Goal: Transaction & Acquisition: Book appointment/travel/reservation

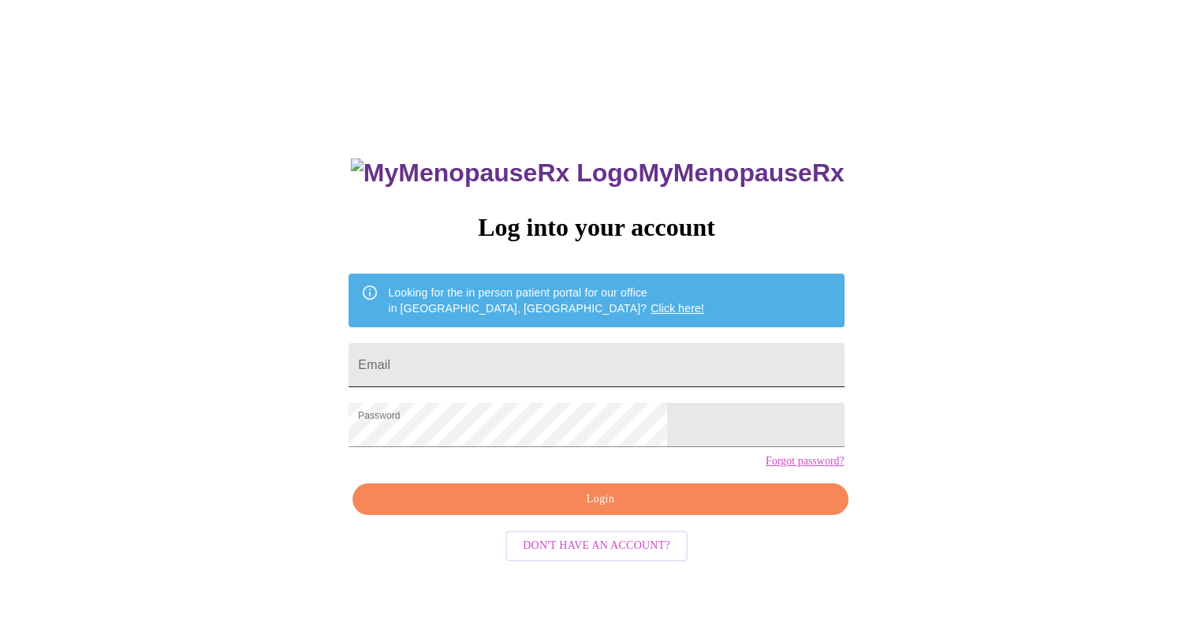
click at [604, 356] on input "Email" at bounding box center [596, 365] width 495 height 44
type input "[EMAIL_ADDRESS][DOMAIN_NAME]"
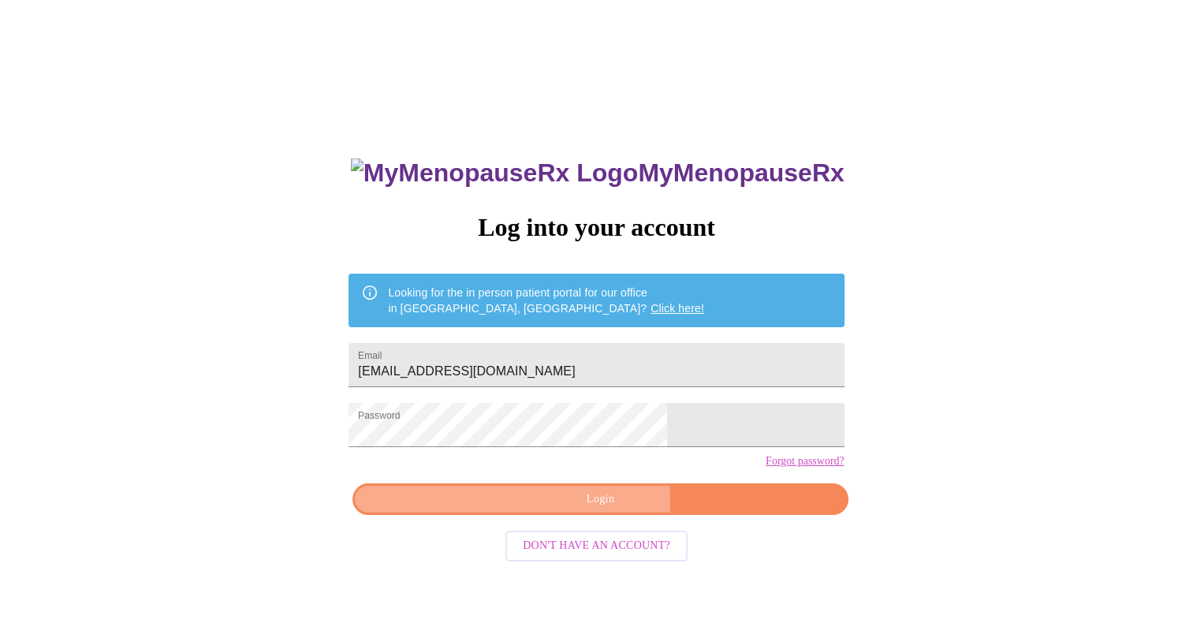
click at [548, 510] on span "Login" at bounding box center [600, 500] width 459 height 20
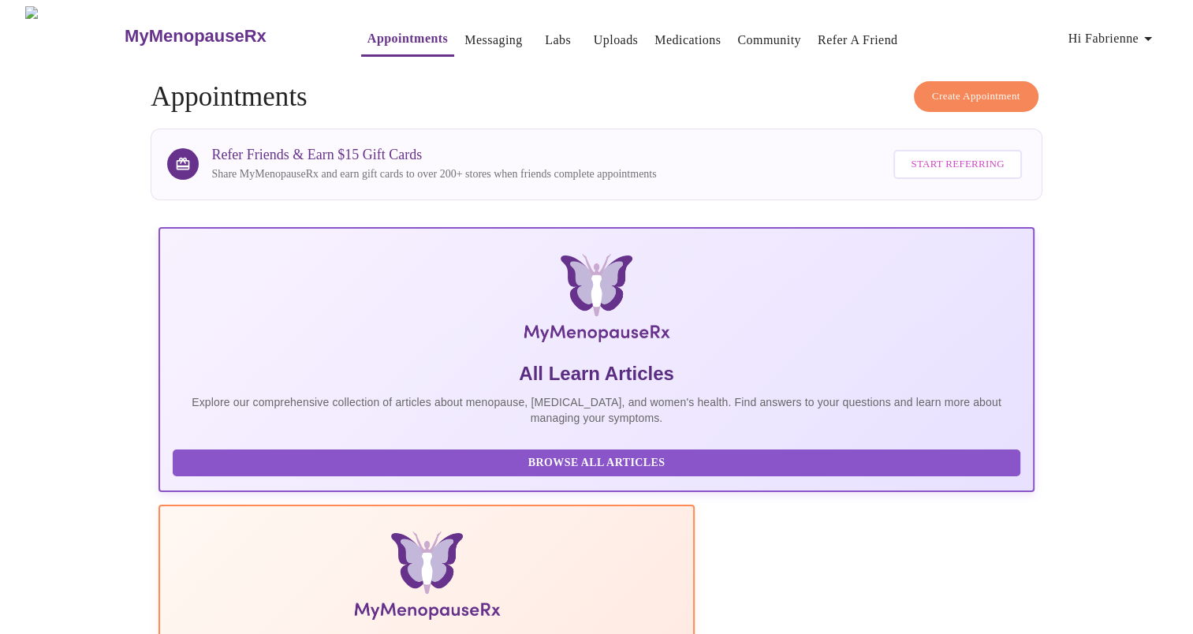
click at [995, 89] on span "Create Appointment" at bounding box center [976, 97] width 88 height 18
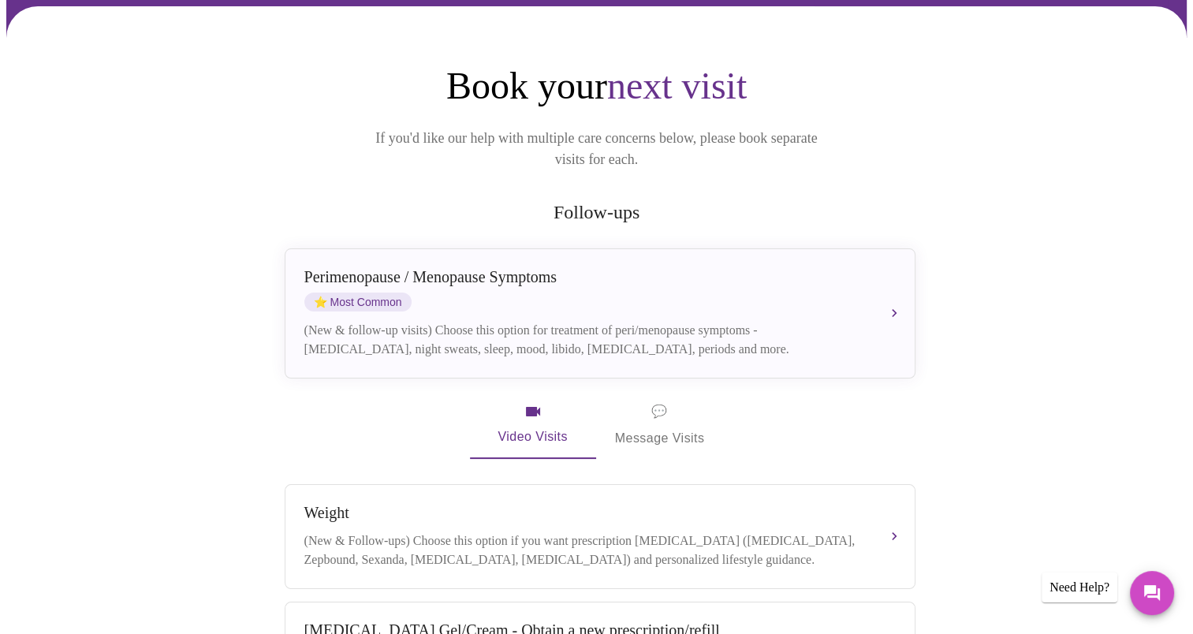
scroll to position [129, 0]
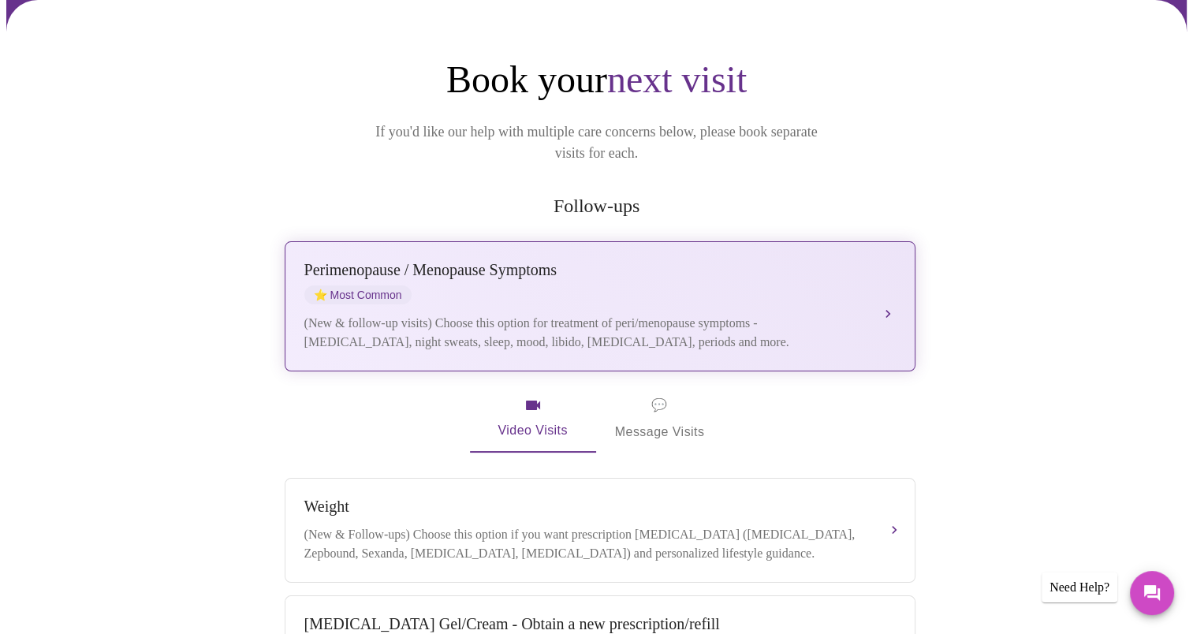
click at [741, 326] on div "(New & follow-up visits) Choose this option for treatment of peri/menopause sym…" at bounding box center [584, 333] width 560 height 38
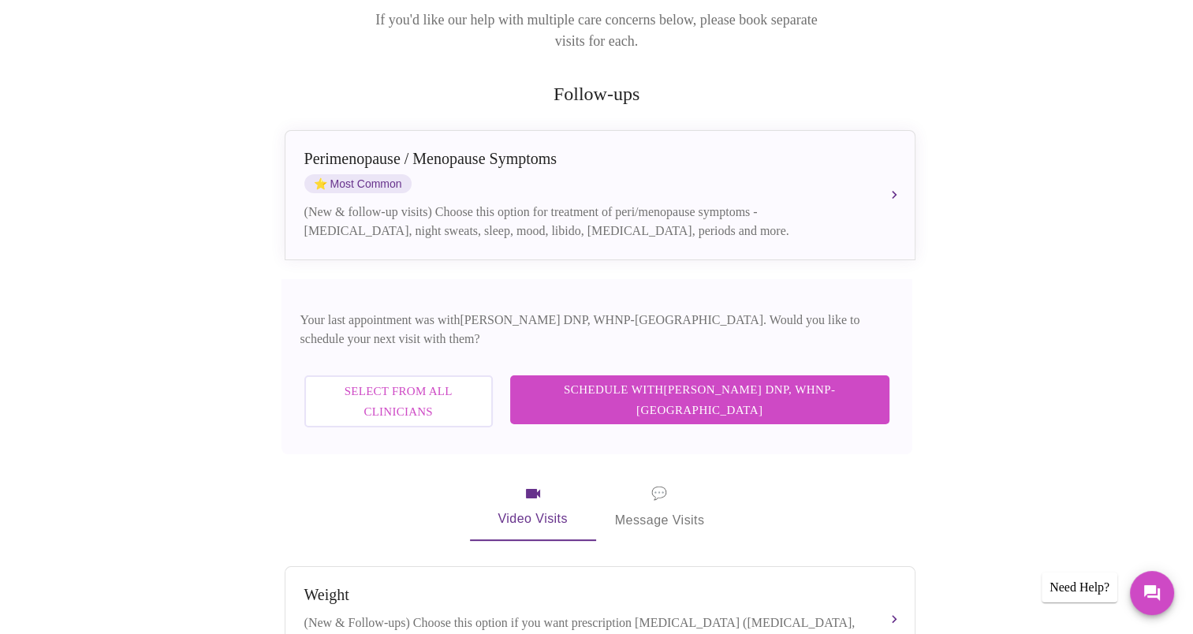
scroll to position [242, 0]
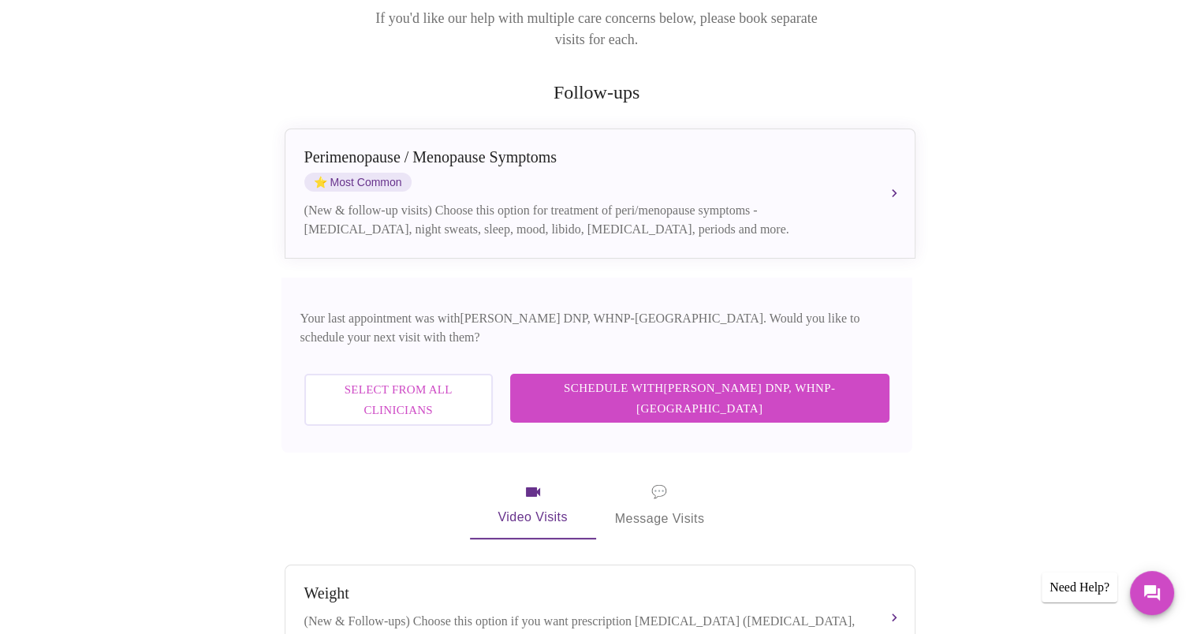
click at [769, 378] on span "Schedule with [PERSON_NAME] DNP, WHNP-BC" at bounding box center [700, 399] width 348 height 42
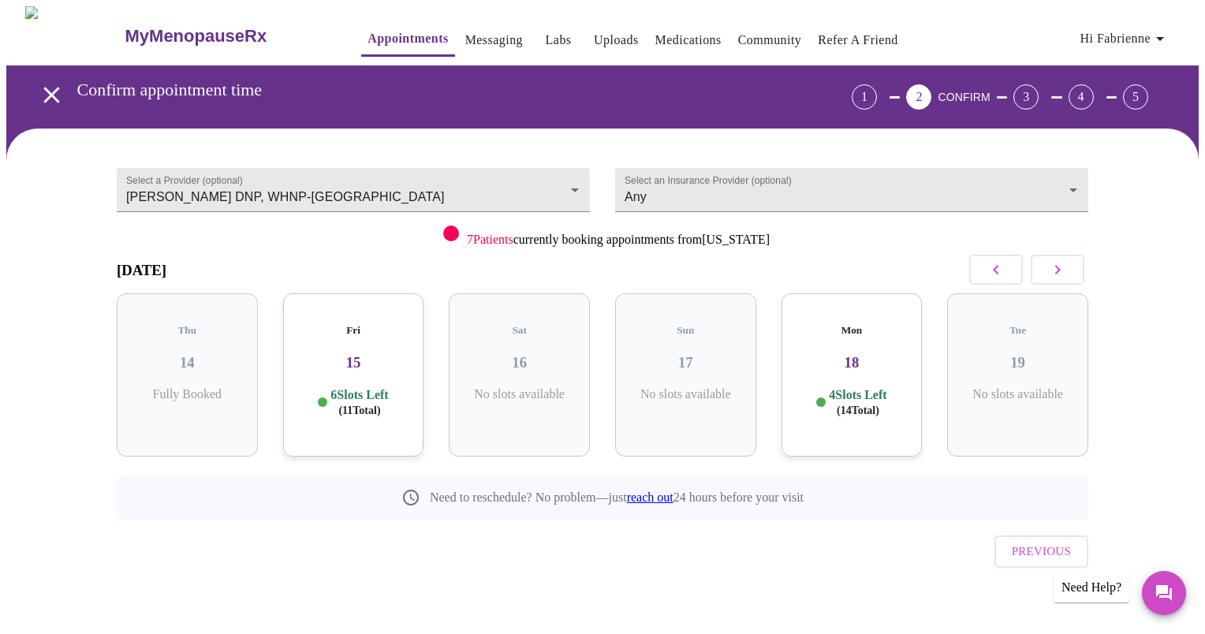
click at [365, 354] on h3 "15" at bounding box center [354, 362] width 116 height 17
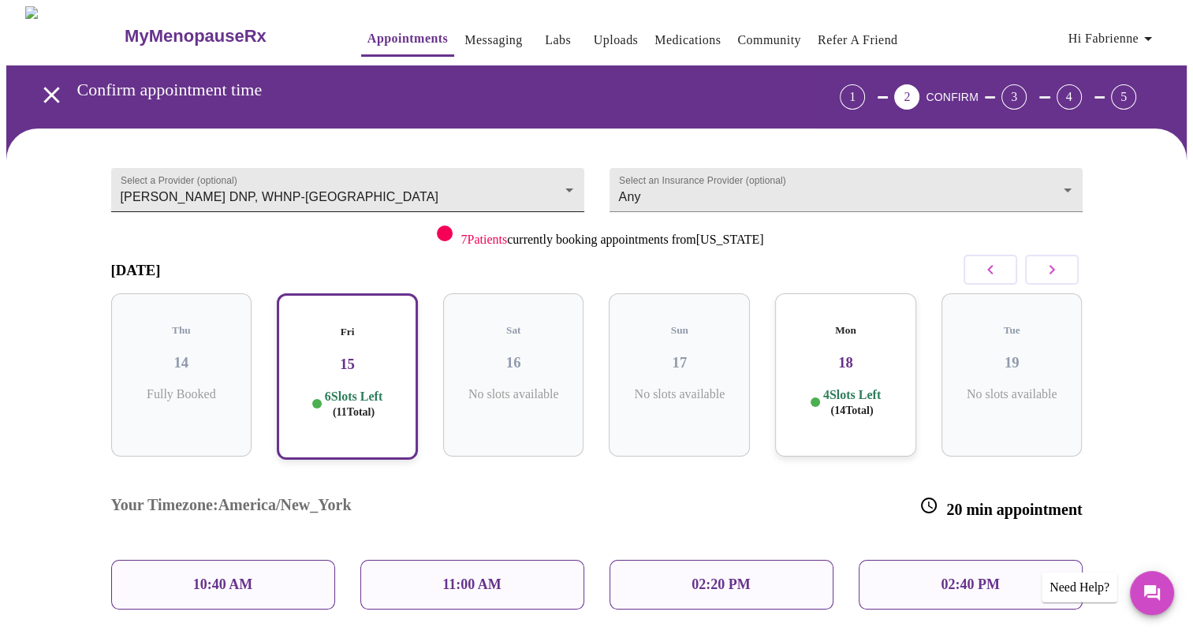
click at [291, 192] on body "MyMenopauseRx Appointments Messaging Labs Uploads Medications Community Refer a…" at bounding box center [596, 440] width 1181 height 868
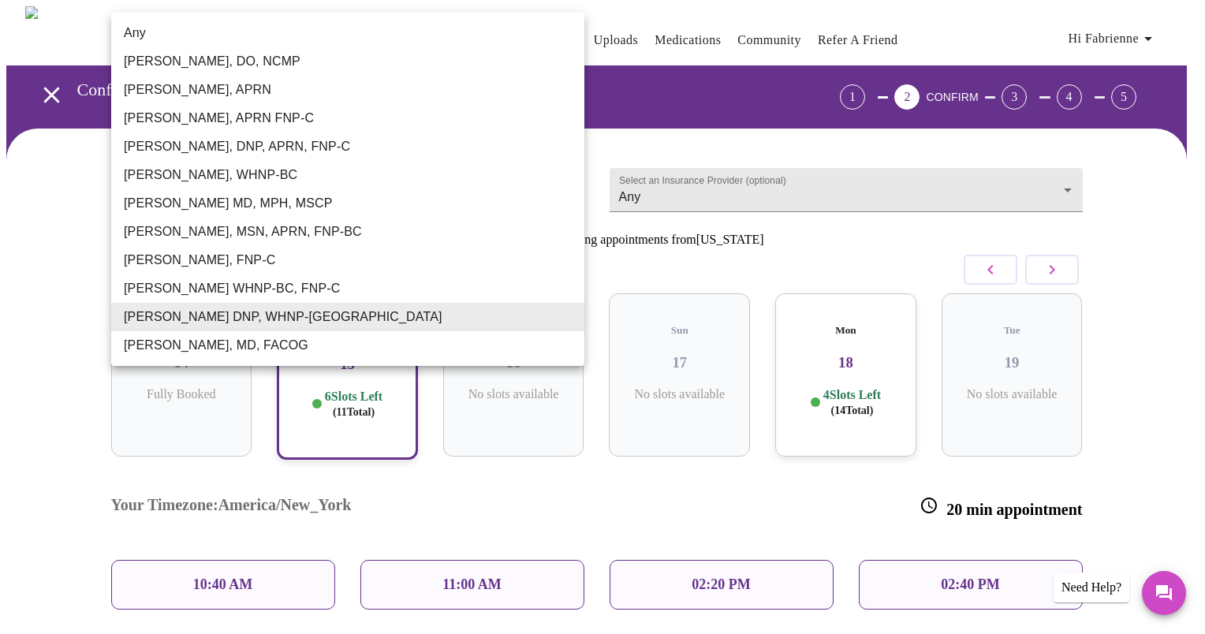
click at [208, 34] on li "Any" at bounding box center [347, 33] width 473 height 28
type input "Any"
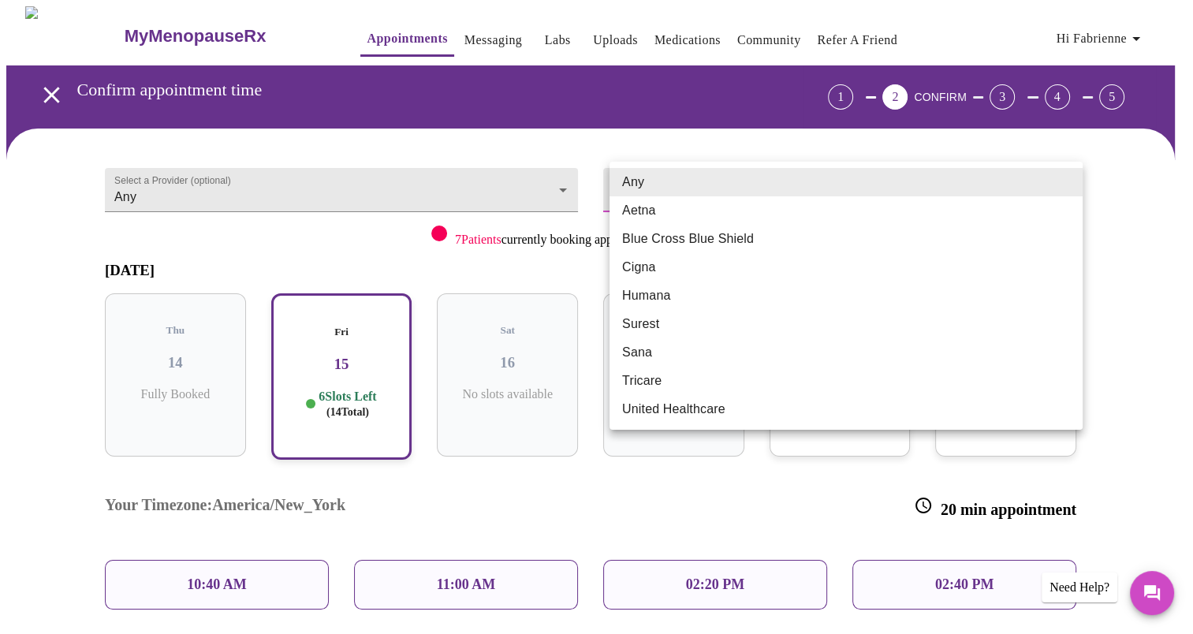
click at [650, 196] on body "MyMenopauseRx Appointments Messaging Labs Uploads Medications Community Refer a…" at bounding box center [596, 440] width 1181 height 868
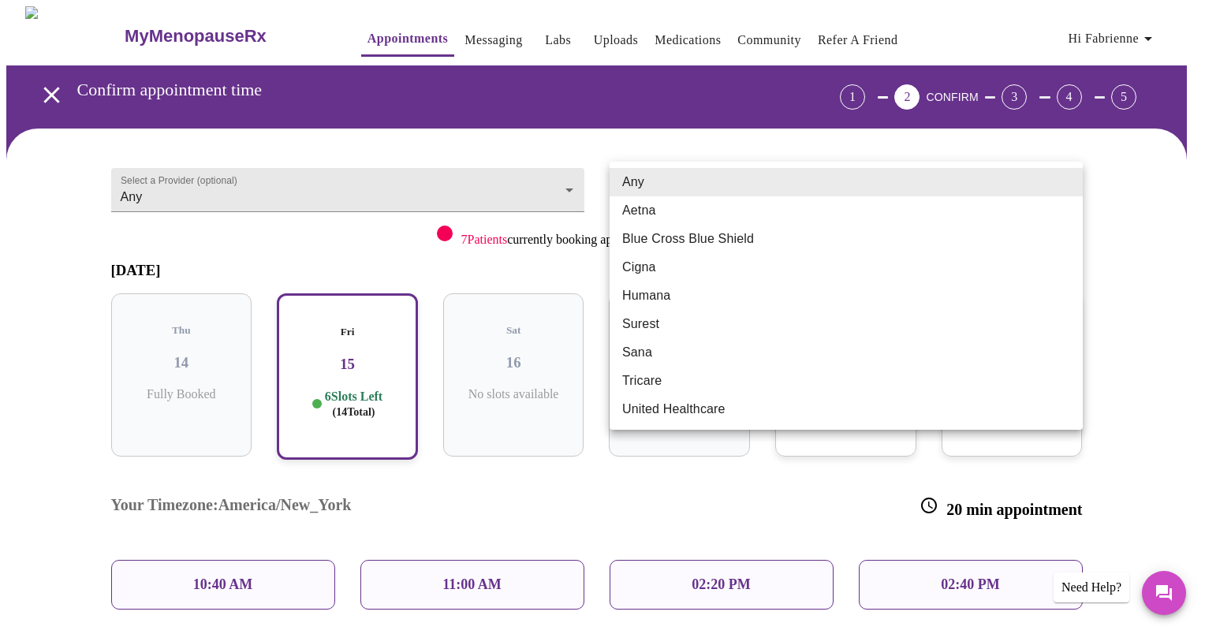
click at [663, 384] on li "Tricare" at bounding box center [846, 381] width 473 height 28
type input "Tricare"
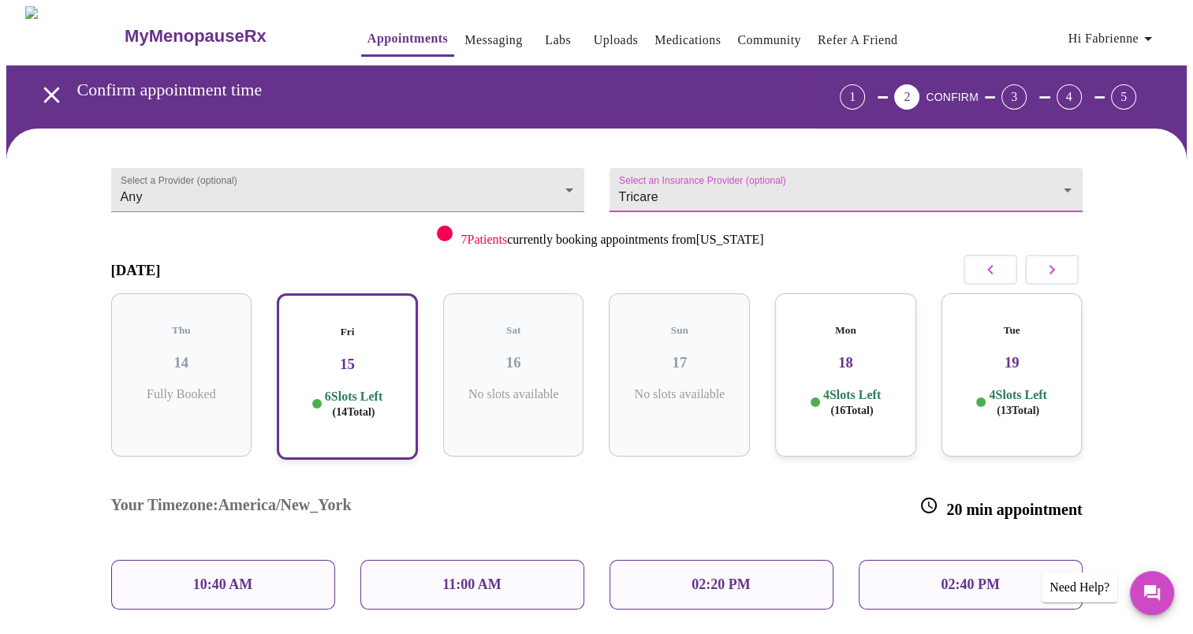
click at [365, 389] on p "6 Slots Left ( 14 Total)" at bounding box center [354, 404] width 58 height 31
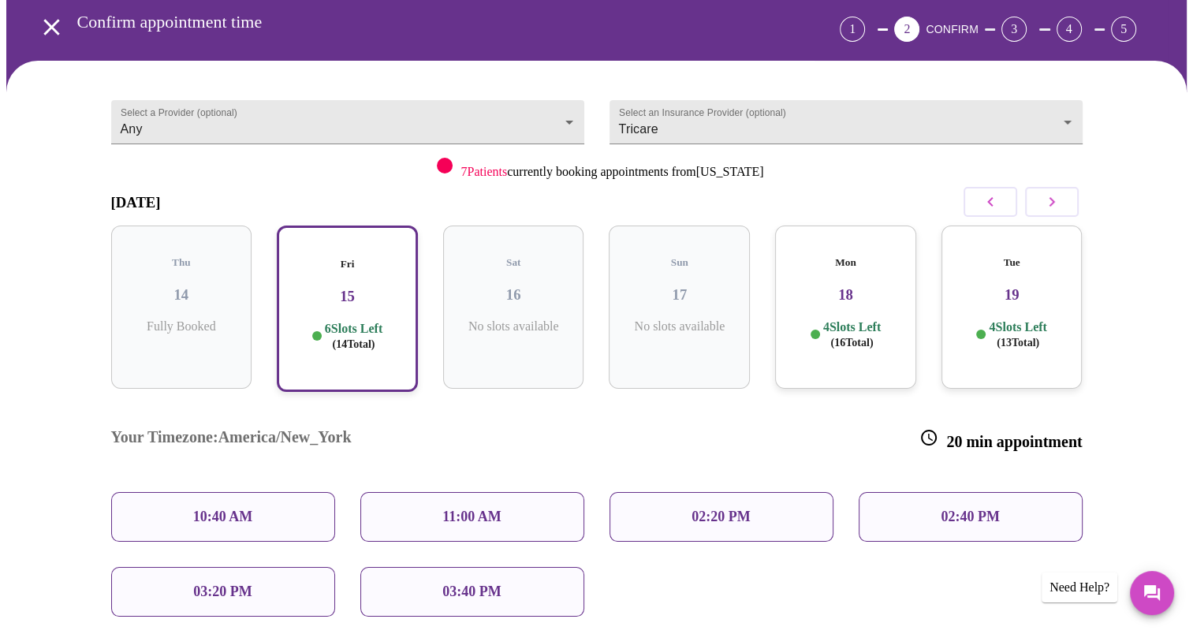
scroll to position [70, 0]
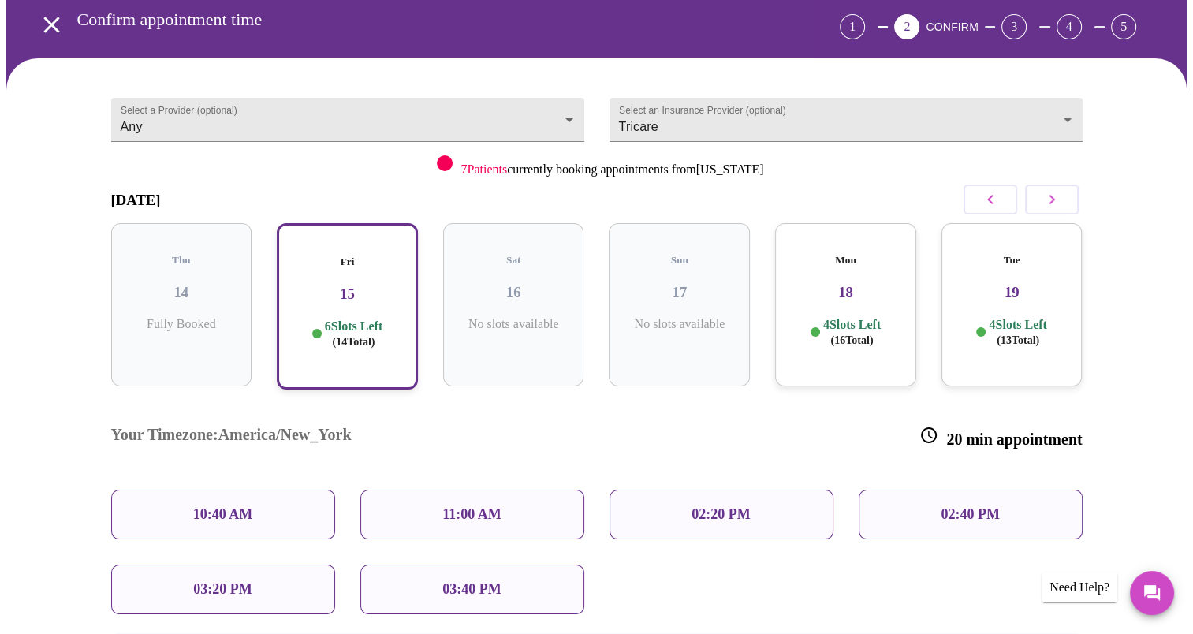
click at [451, 506] on p "11:00 AM" at bounding box center [472, 514] width 59 height 17
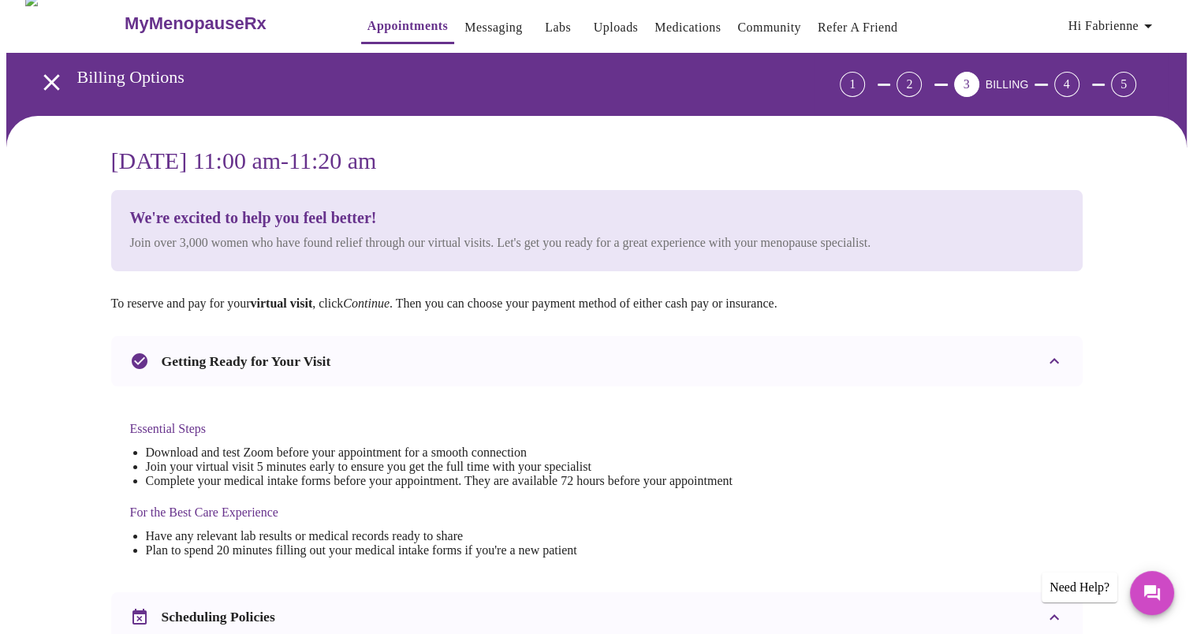
scroll to position [0, 0]
